Goal: Information Seeking & Learning: Understand process/instructions

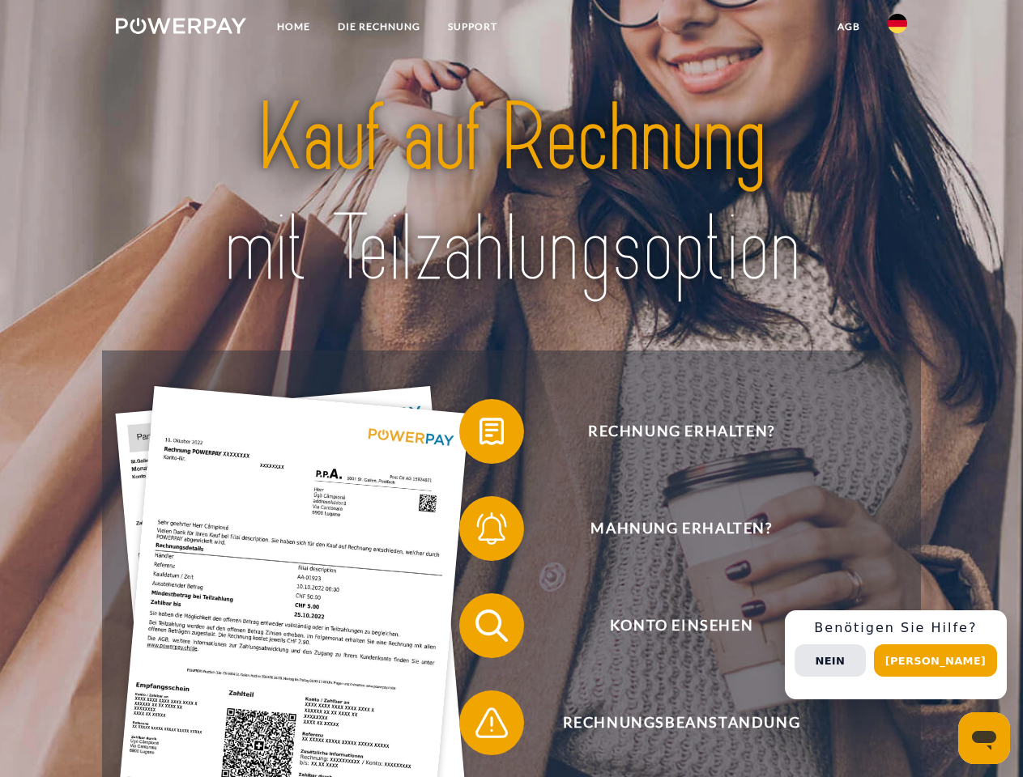
click at [181, 28] on img at bounding box center [181, 26] width 130 height 16
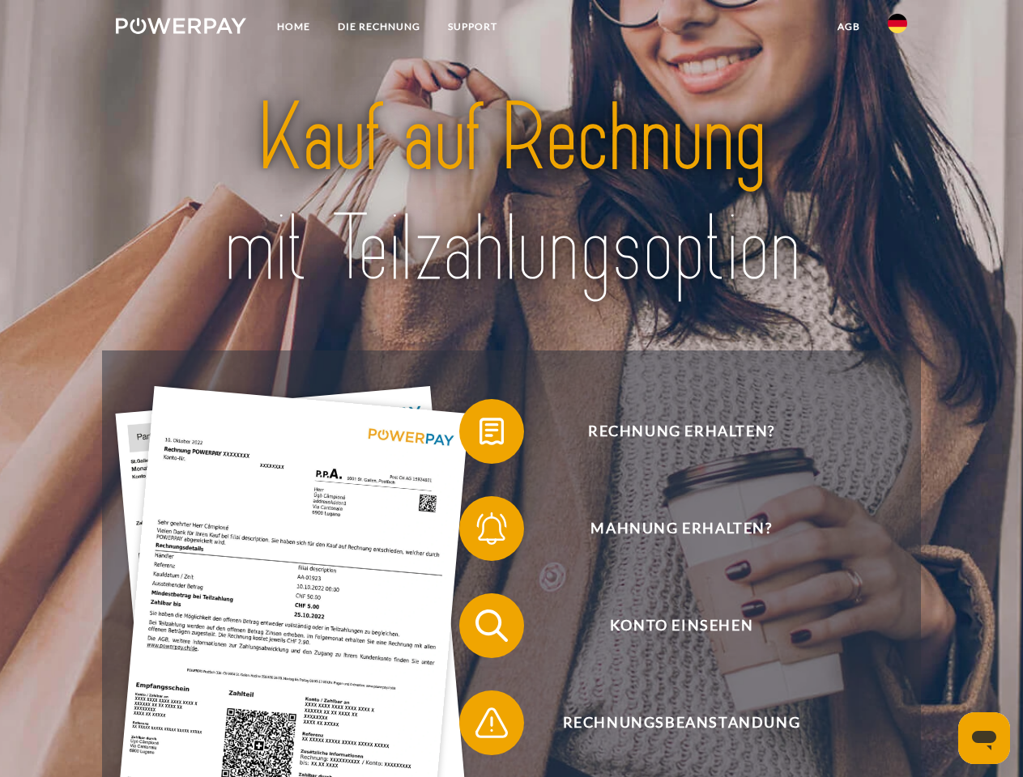
click at [897, 28] on img at bounding box center [897, 23] width 19 height 19
click at [848, 27] on link "agb" at bounding box center [849, 26] width 50 height 29
click at [479, 435] on span at bounding box center [467, 431] width 81 height 81
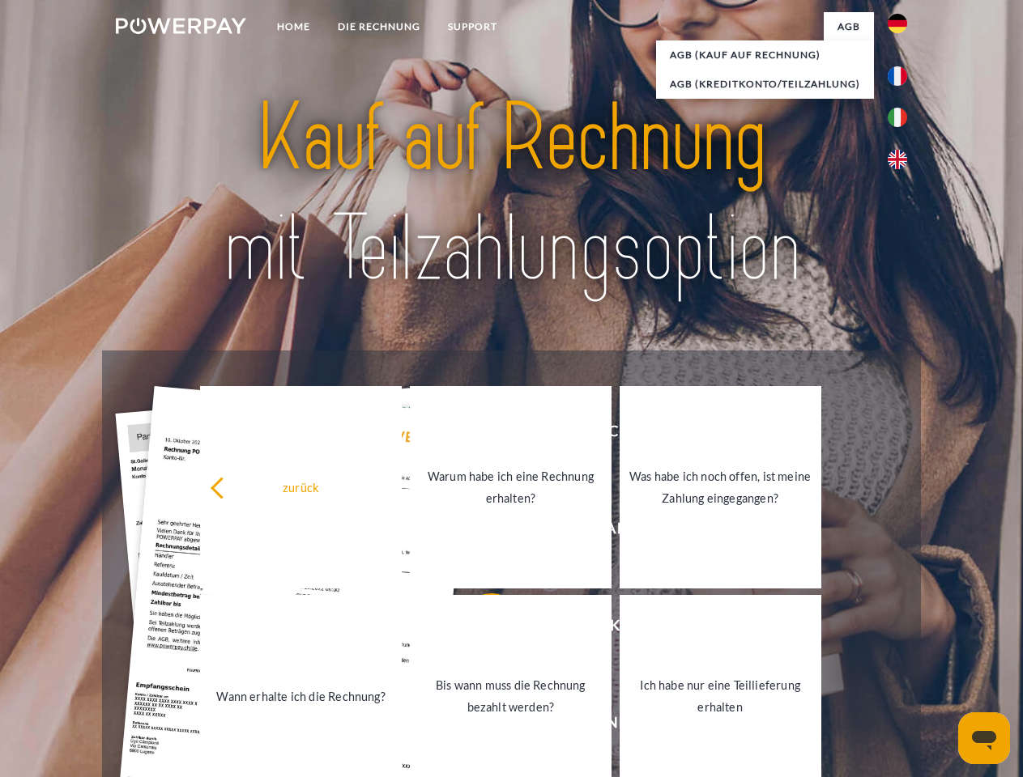
click at [479, 532] on link "Warum habe ich eine Rechnung erhalten?" at bounding box center [511, 487] width 202 height 202
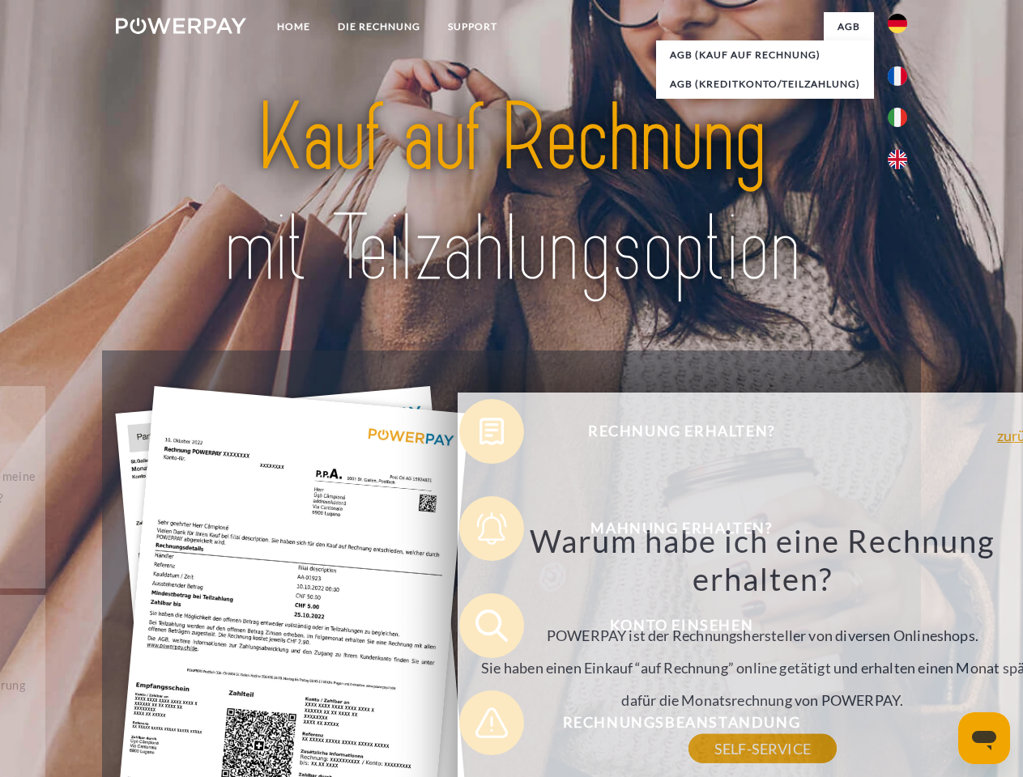
click at [479, 629] on div "Warum habe ich eine Rechnung erhalten? POWERPAY ist der Rechnungshersteller von…" at bounding box center [762, 636] width 591 height 228
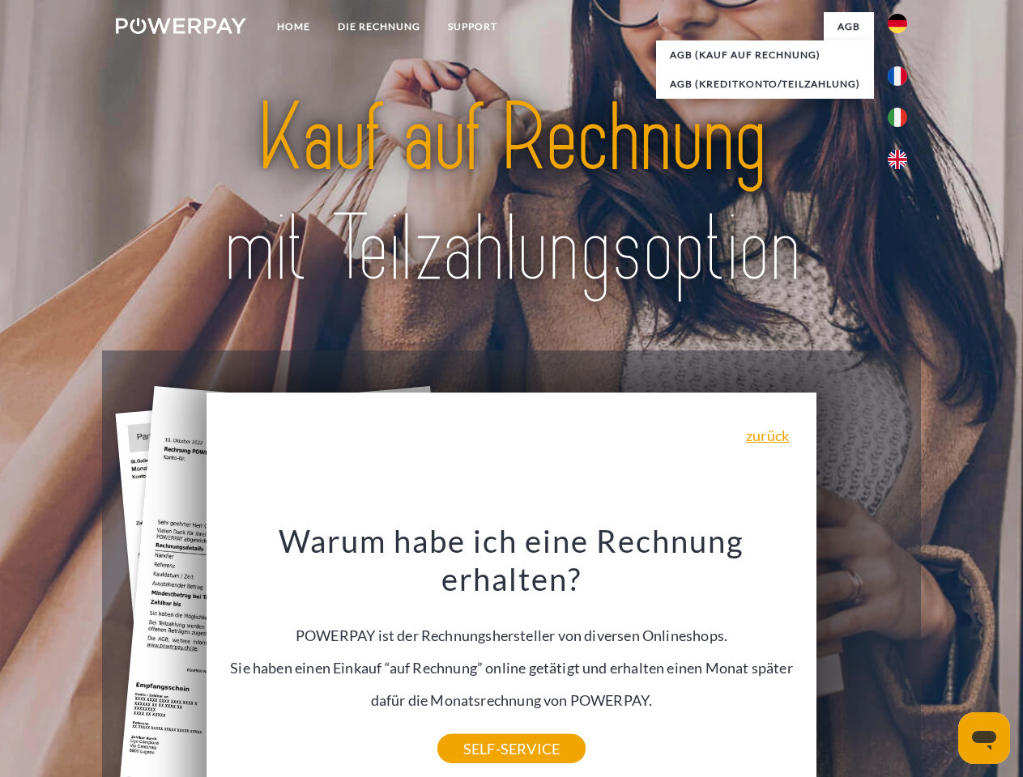
click at [479, 726] on div "Warum habe ich eine Rechnung erhalten? POWERPAY ist der Rechnungshersteller von…" at bounding box center [511, 636] width 591 height 228
click at [901, 655] on div "Rechnung erhalten? Mahnung erhalten? Konto einsehen" at bounding box center [511, 675] width 818 height 648
click at [862, 658] on span "Konto einsehen" at bounding box center [681, 626] width 397 height 65
click at [941, 661] on header "Home DIE RECHNUNG SUPPORT" at bounding box center [511, 559] width 1023 height 1118
